Goal: Find specific page/section: Find specific page/section

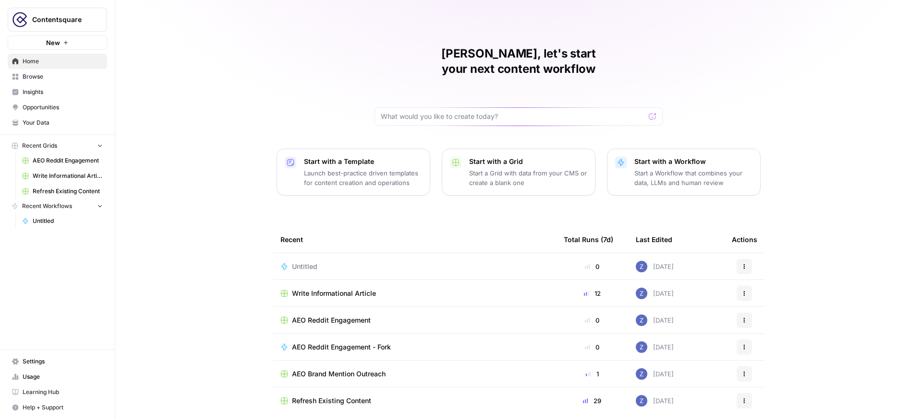
click at [64, 93] on span "Insights" at bounding box center [63, 92] width 80 height 9
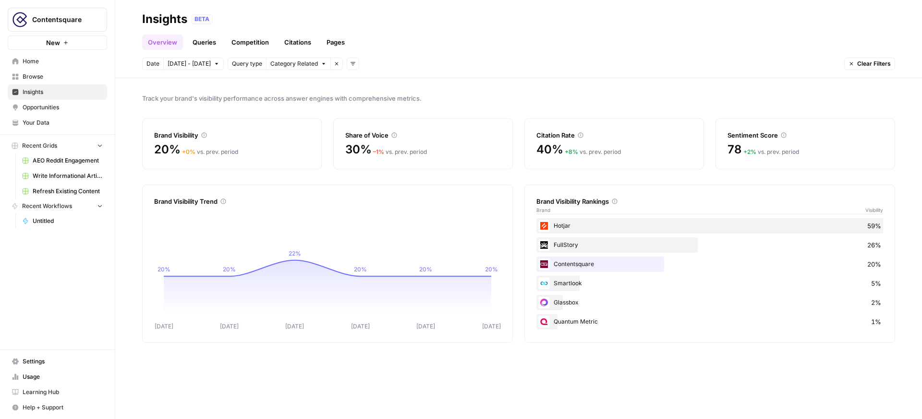
click at [28, 379] on span "Usage" at bounding box center [63, 377] width 80 height 9
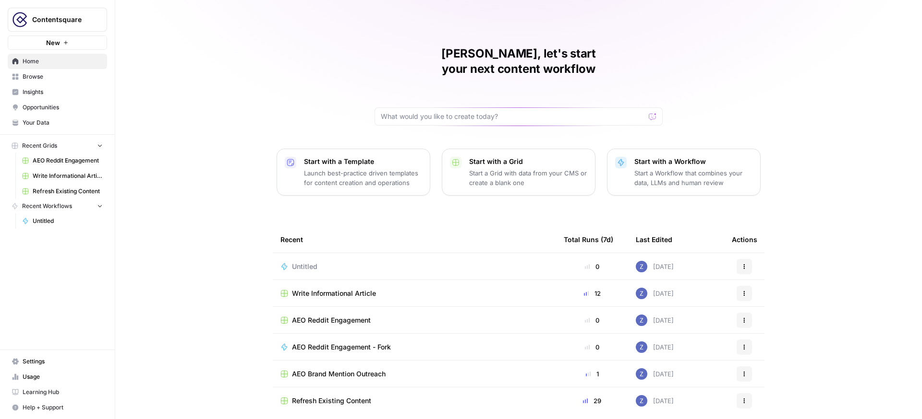
click at [86, 18] on span "Contentsquare" at bounding box center [61, 20] width 58 height 10
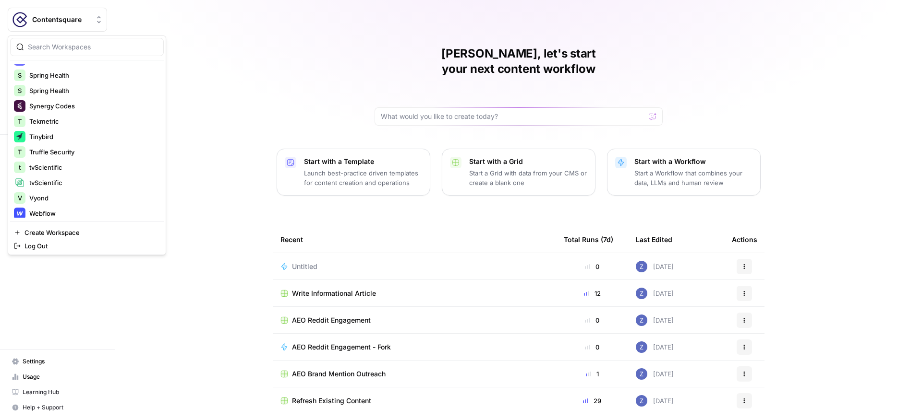
scroll to position [323, 0]
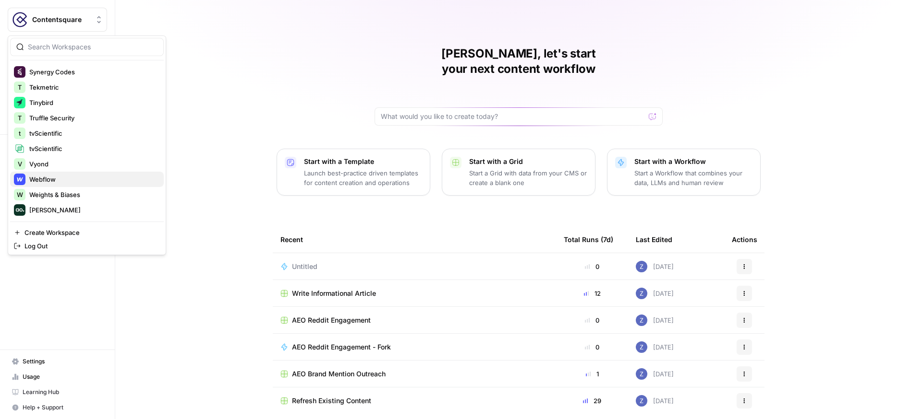
click at [48, 180] on span "Webflow" at bounding box center [92, 180] width 127 height 10
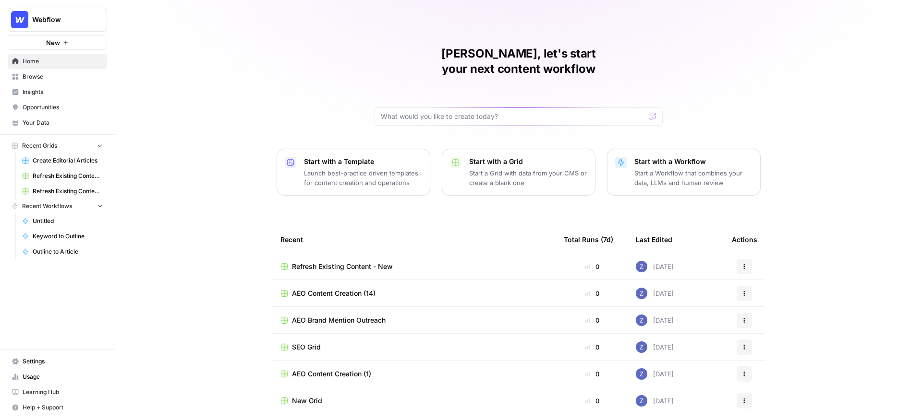
click at [84, 23] on span "Webflow" at bounding box center [61, 20] width 58 height 10
click at [149, 24] on div "Zoë, let's start your next content workflow Start with a Template Launch best-p…" at bounding box center [518, 228] width 806 height 457
click at [49, 144] on span "Recent Grids" at bounding box center [39, 146] width 35 height 9
click at [55, 79] on span "Browse" at bounding box center [63, 76] width 80 height 9
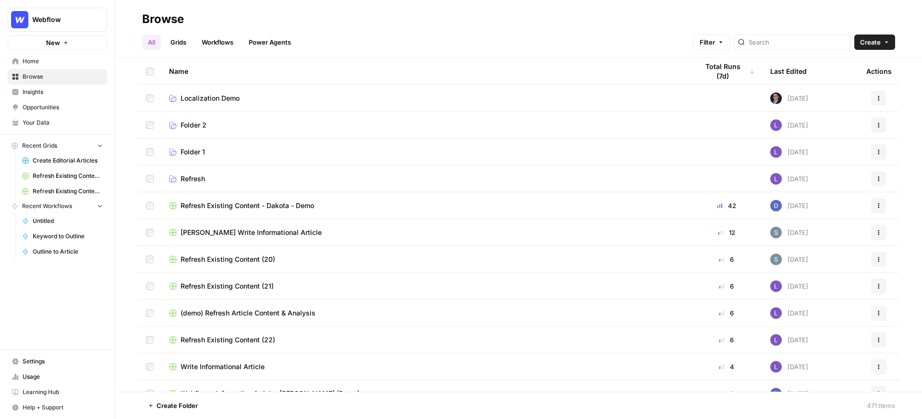
click at [225, 99] on span "Localization Demo" at bounding box center [209, 99] width 59 height 10
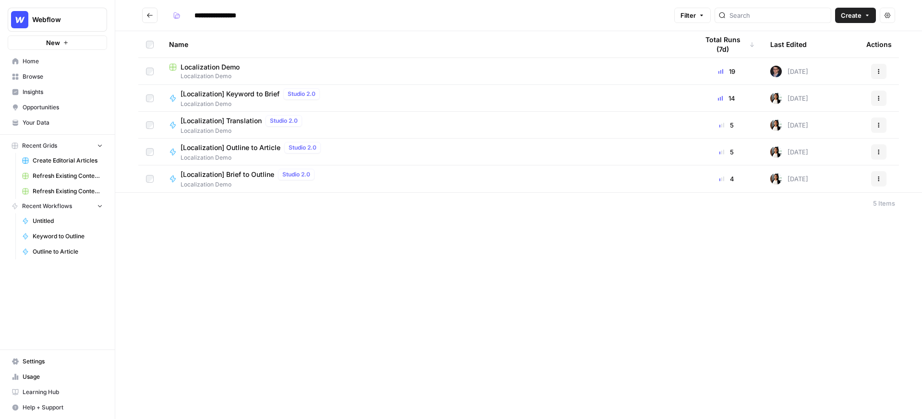
click at [216, 65] on span "Localization Demo" at bounding box center [209, 67] width 59 height 10
